Goal: Navigation & Orientation: Find specific page/section

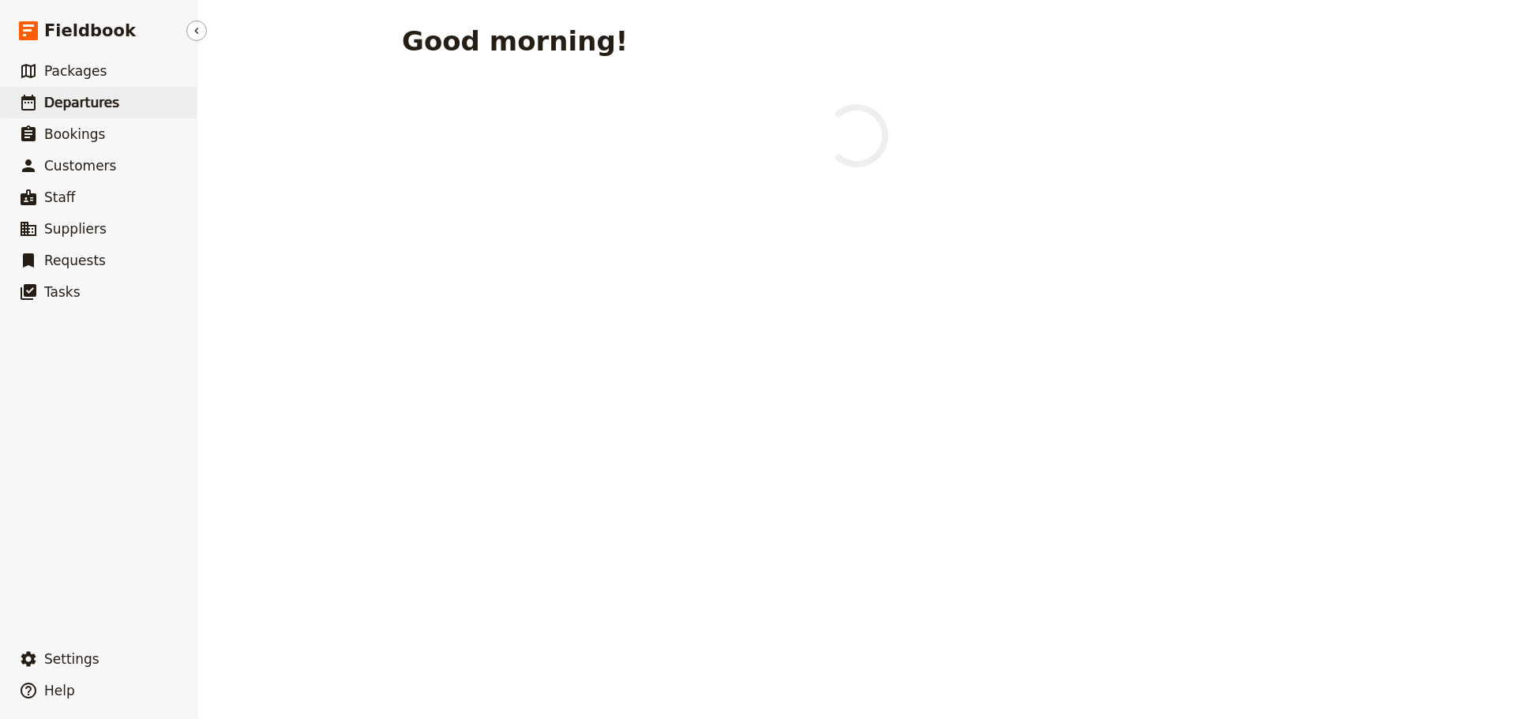
click at [69, 103] on span "Departures" at bounding box center [81, 103] width 75 height 16
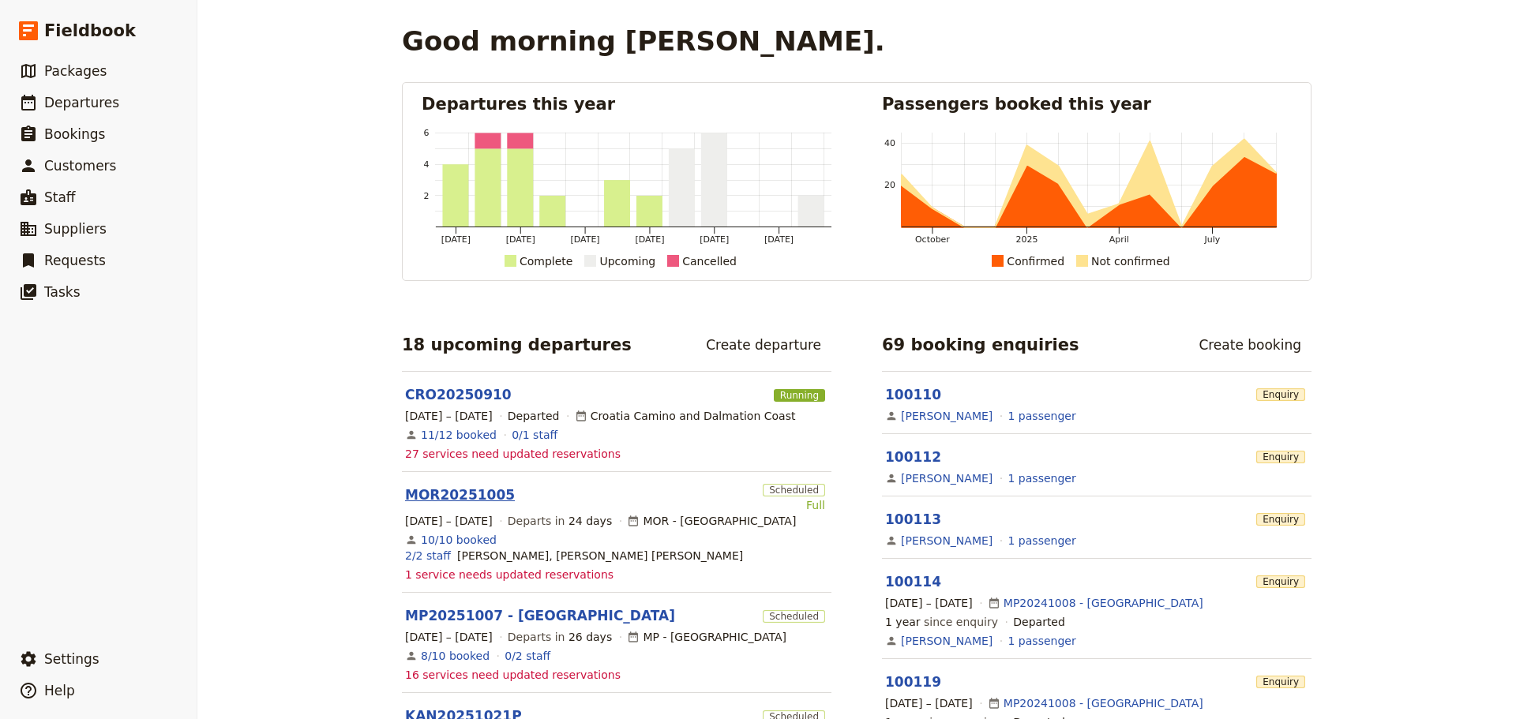
click at [451, 497] on link "MOR20251005" at bounding box center [460, 494] width 110 height 19
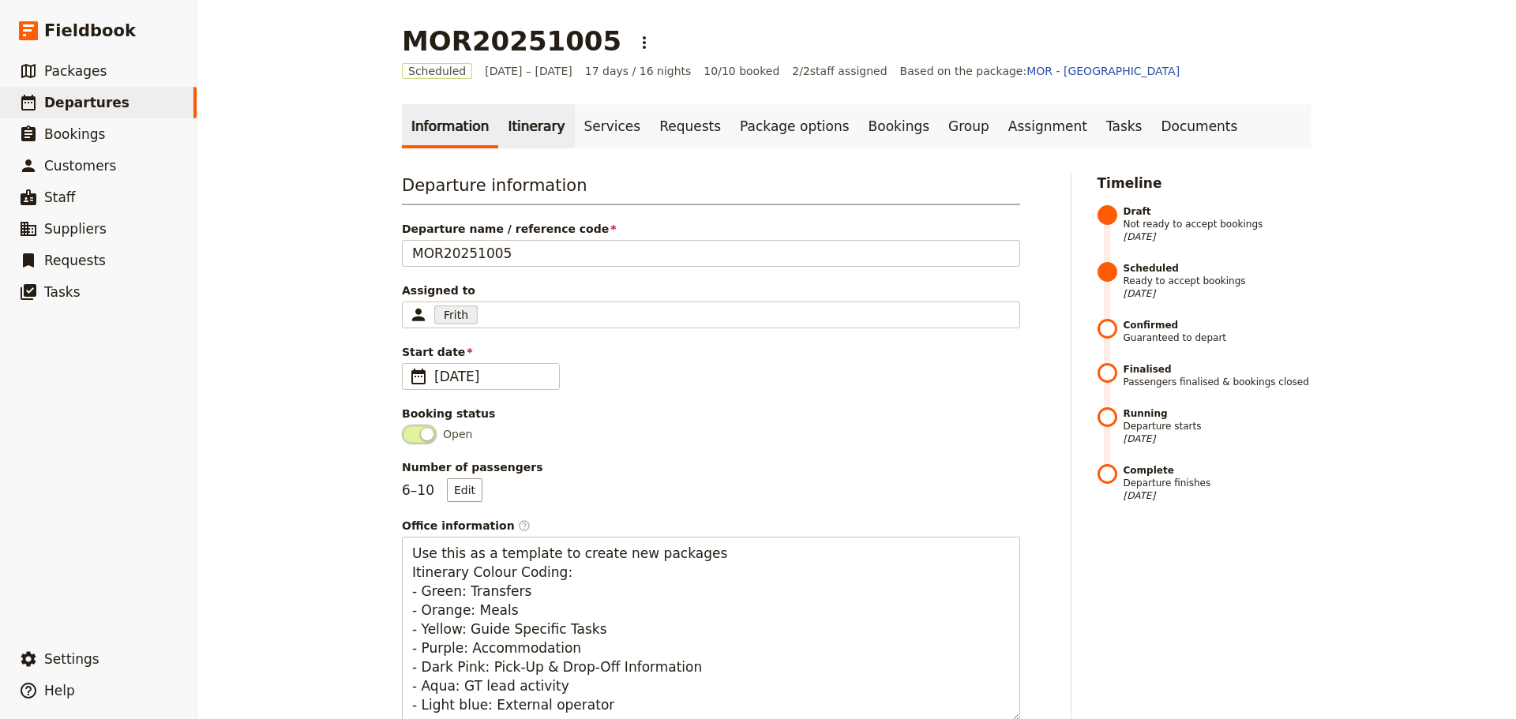
click at [526, 130] on link "Itinerary" at bounding box center [536, 126] width 76 height 44
